Goal: Information Seeking & Learning: Learn about a topic

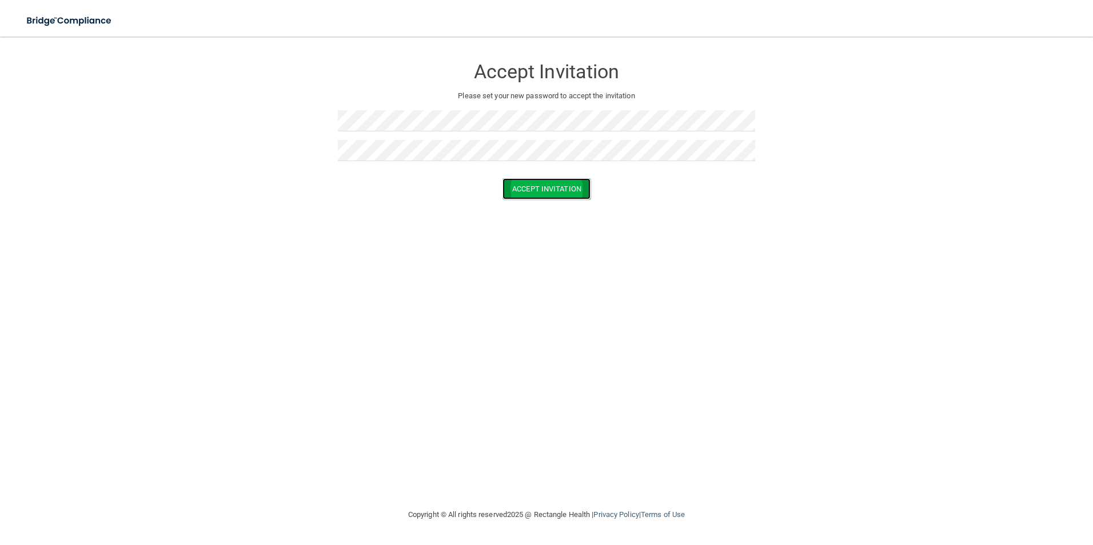
click at [528, 178] on button "Accept Invitation" at bounding box center [546, 188] width 88 height 21
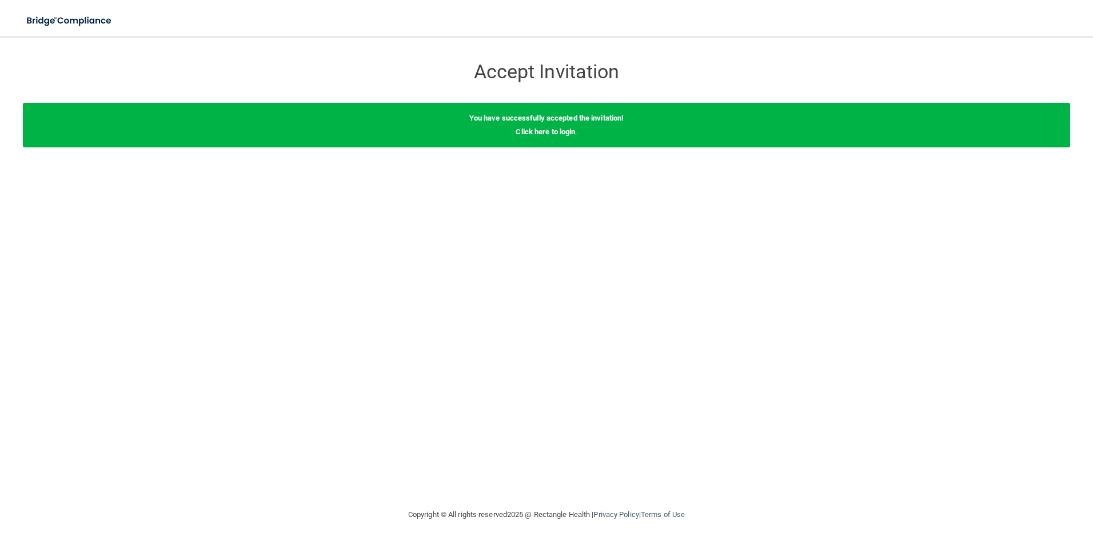
click at [534, 137] on div "You have successfully accepted the invitation! Click here to login ." at bounding box center [546, 125] width 1047 height 45
click at [566, 133] on link "Click here to login" at bounding box center [545, 131] width 59 height 9
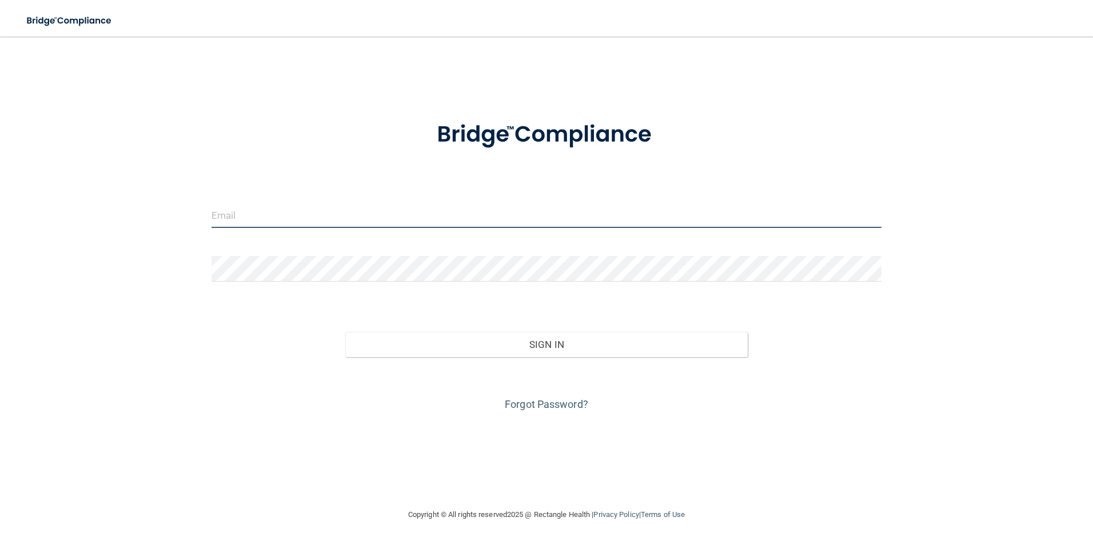
click at [385, 212] on input "email" at bounding box center [546, 215] width 670 height 26
type input "[EMAIL_ADDRESS][DOMAIN_NAME]"
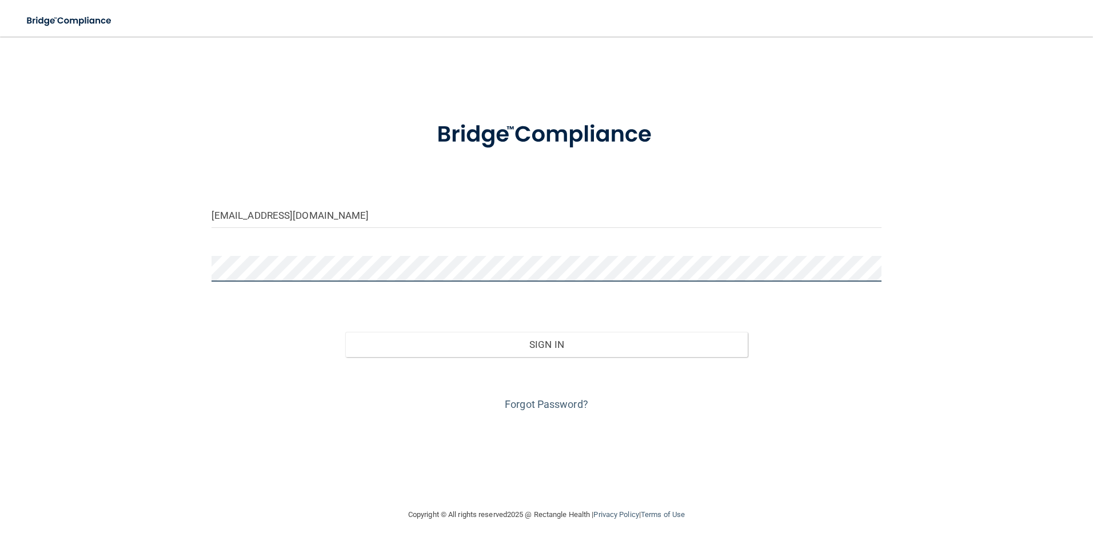
click at [345, 332] on button "Sign In" at bounding box center [546, 344] width 402 height 25
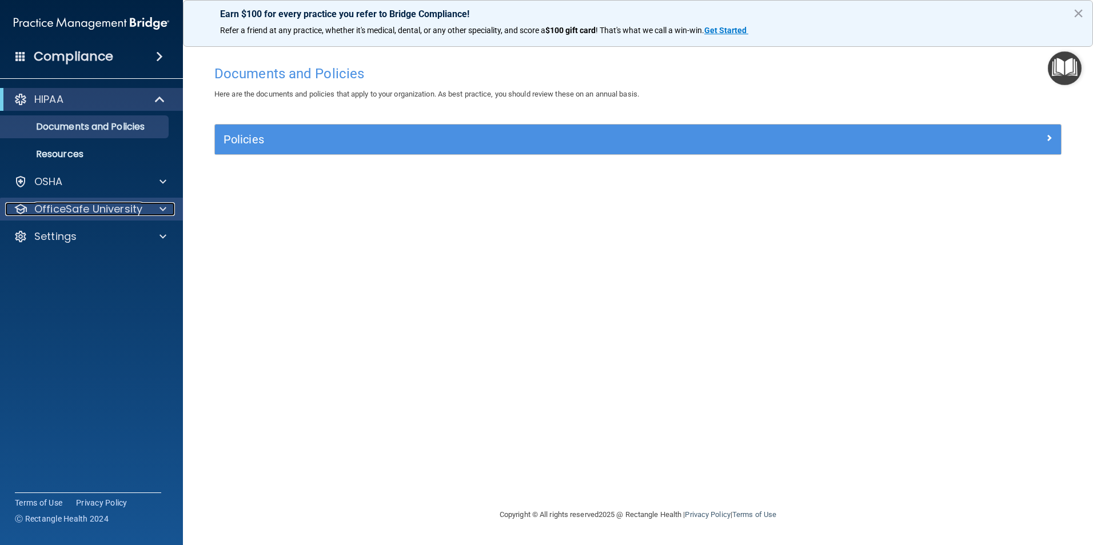
click at [114, 209] on p "OfficeSafe University" at bounding box center [88, 209] width 108 height 14
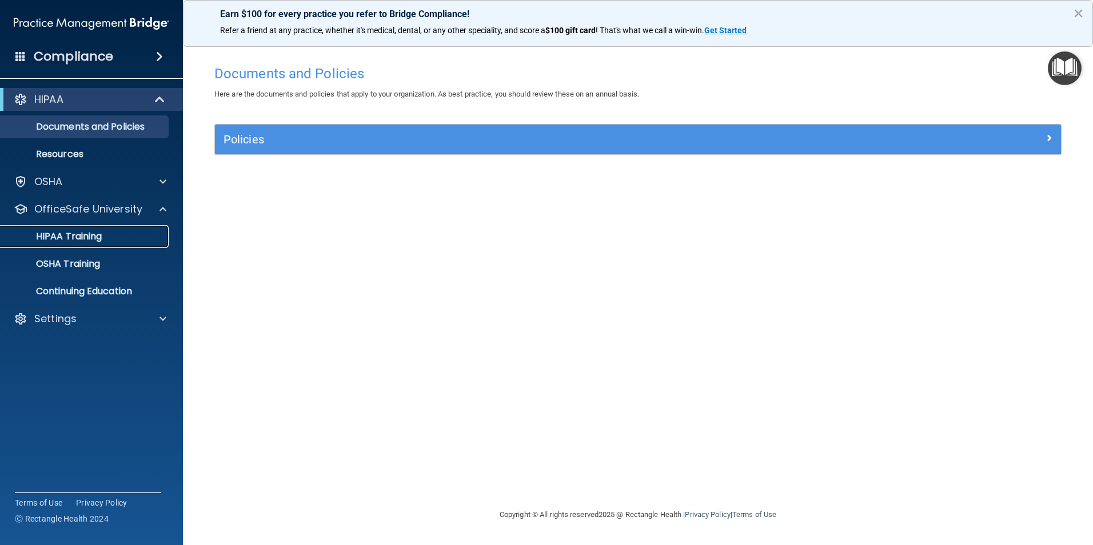
click at [81, 235] on p "HIPAA Training" at bounding box center [54, 236] width 94 height 11
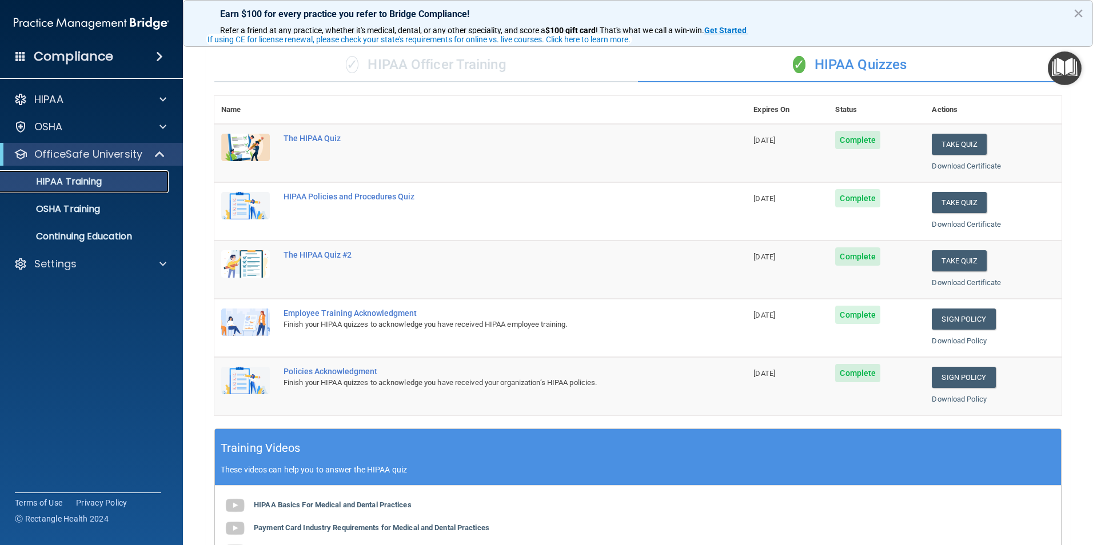
scroll to position [57, 0]
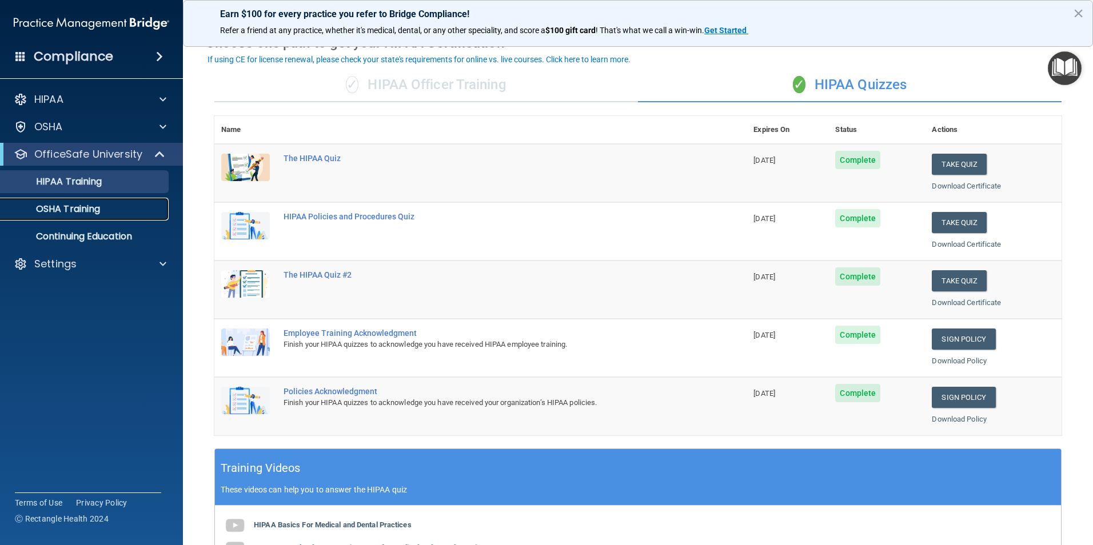
click at [111, 217] on link "OSHA Training" at bounding box center [79, 209] width 180 height 23
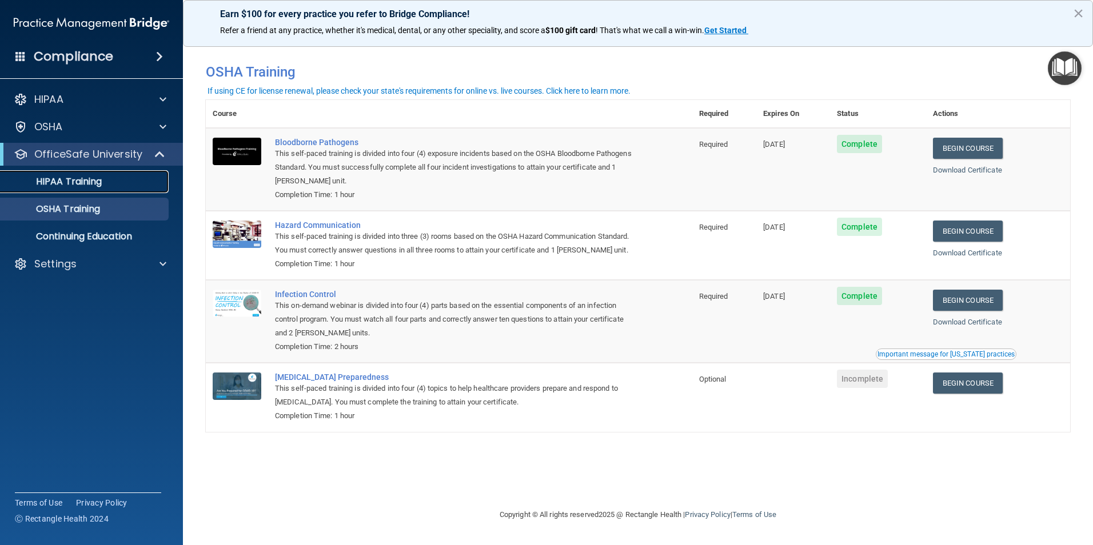
click at [66, 182] on p "HIPAA Training" at bounding box center [54, 181] width 94 height 11
